Goal: Task Accomplishment & Management: Manage account settings

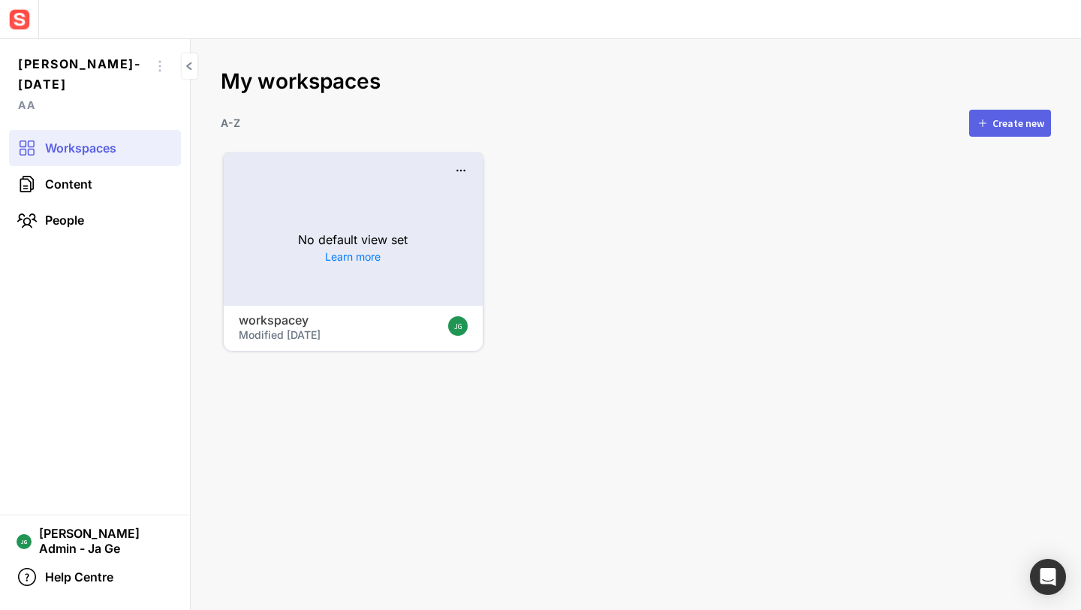
click at [707, 341] on mat-grid-list "No default view set Learn more workspacey Modified 11 Aug 2025 JG" at bounding box center [636, 251] width 824 height 199
click at [93, 531] on div "JG Sensat Admin - Ja Ge" at bounding box center [95, 540] width 172 height 36
click at [118, 486] on span "User Settings" at bounding box center [95, 487] width 129 height 14
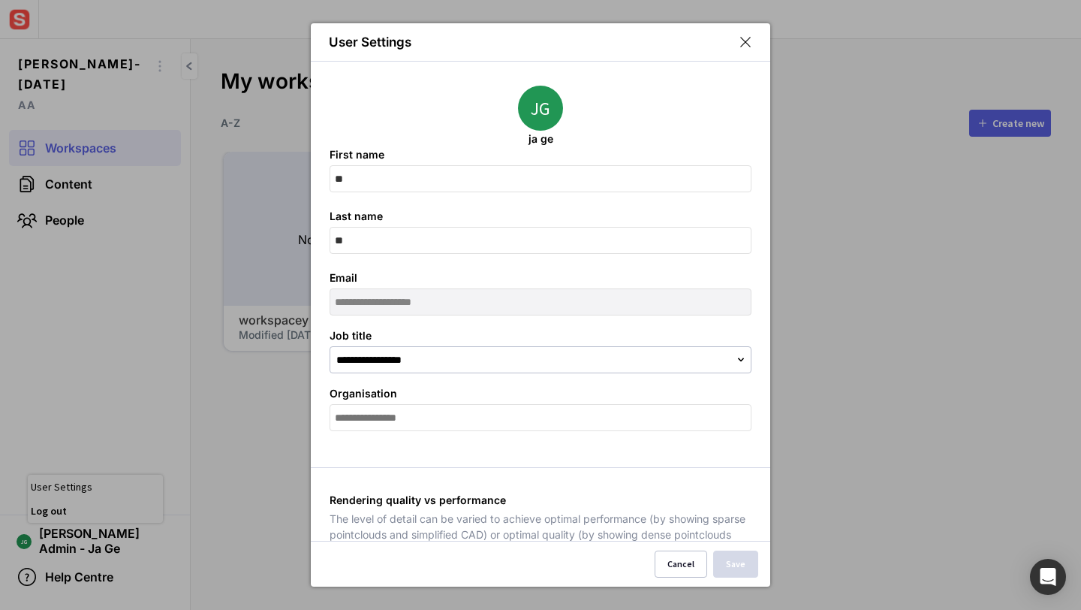
click at [746, 41] on mapp-icon at bounding box center [746, 42] width 14 height 14
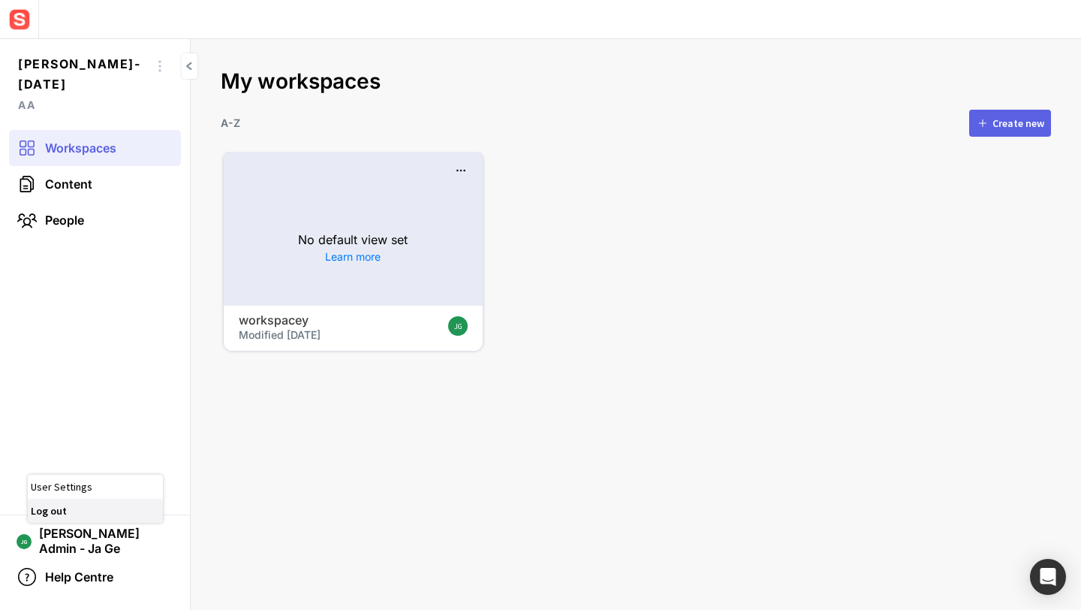
click at [103, 513] on span "Log out" at bounding box center [95, 511] width 129 height 14
